Goal: Transaction & Acquisition: Register for event/course

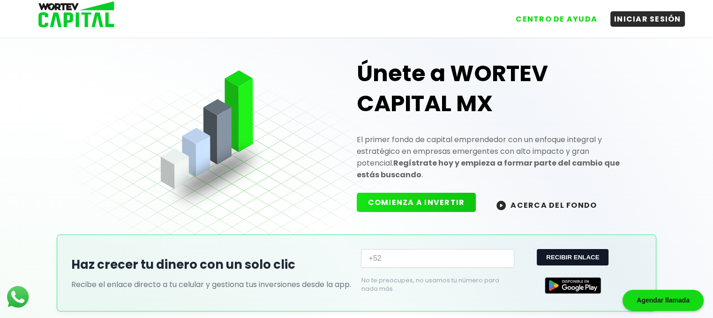
click at [401, 193] on button "COMIENZA A INVERTIR" at bounding box center [417, 202] width 120 height 19
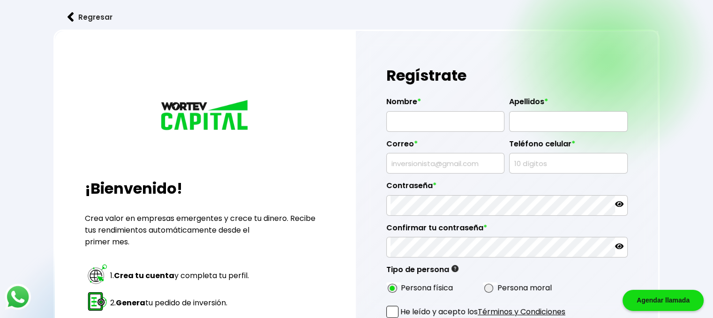
click at [403, 117] on input "text" at bounding box center [445, 122] width 110 height 20
type input "DARICCE"
type input "[PERSON_NAME]"
type input "[EMAIL_ADDRESS][DOMAIN_NAME]"
type input "6442603160"
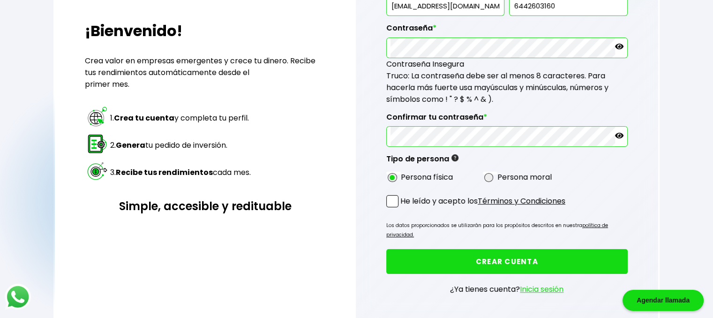
scroll to position [155, 0]
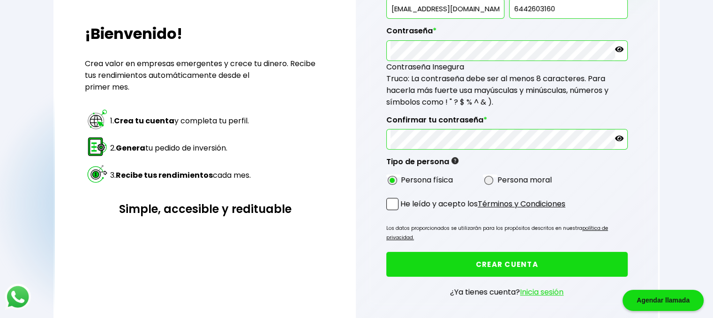
click at [389, 200] on span at bounding box center [392, 204] width 12 height 12
click at [402, 211] on input "He leído y acepto los Términos y Condiciones" at bounding box center [402, 211] width 0 height 0
click at [517, 199] on link "Términos y Condiciones" at bounding box center [522, 203] width 88 height 11
